Goal: Check status

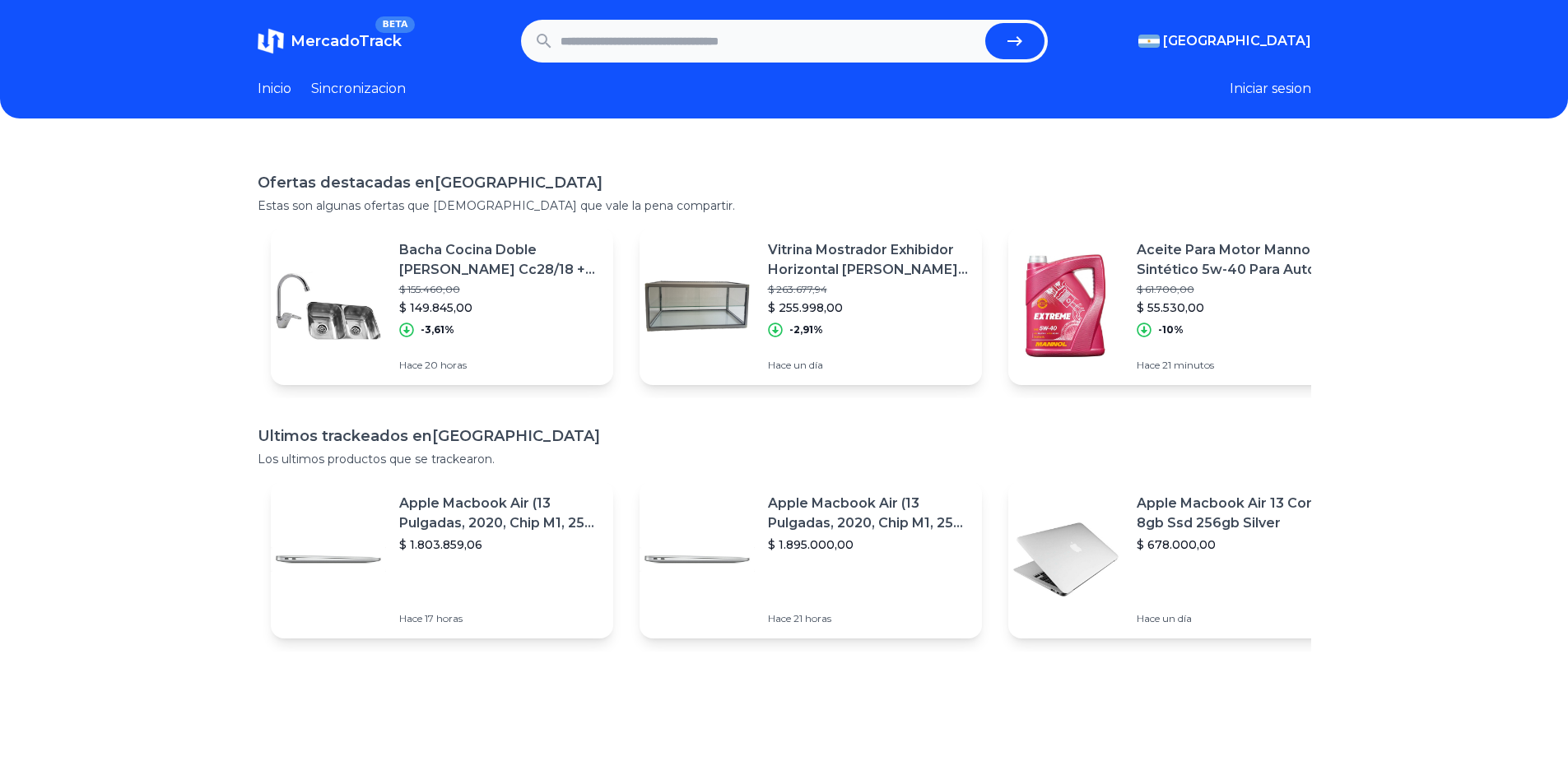
click at [677, 50] on input "text" at bounding box center [769, 40] width 418 height 36
paste input "**********"
click at [1043, 41] on button "submit" at bounding box center [1015, 40] width 60 height 36
type input "**********"
